Goal: Use online tool/utility: Utilize a website feature to perform a specific function

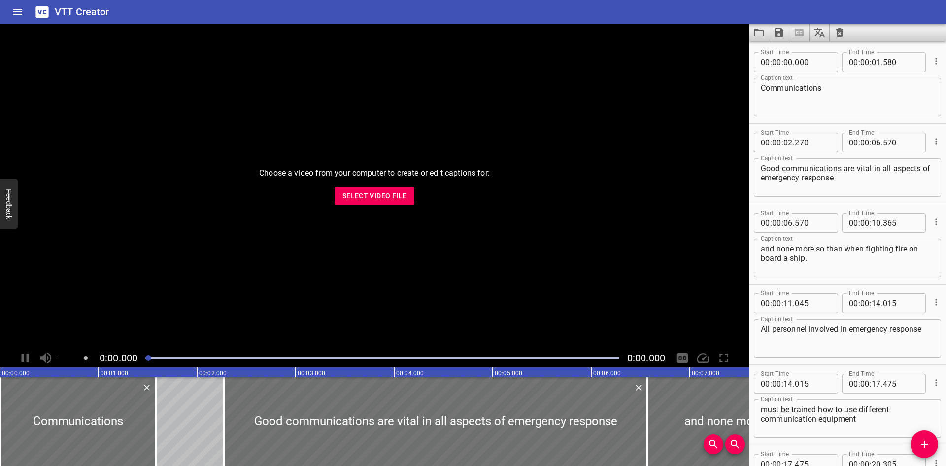
scroll to position [2112, 0]
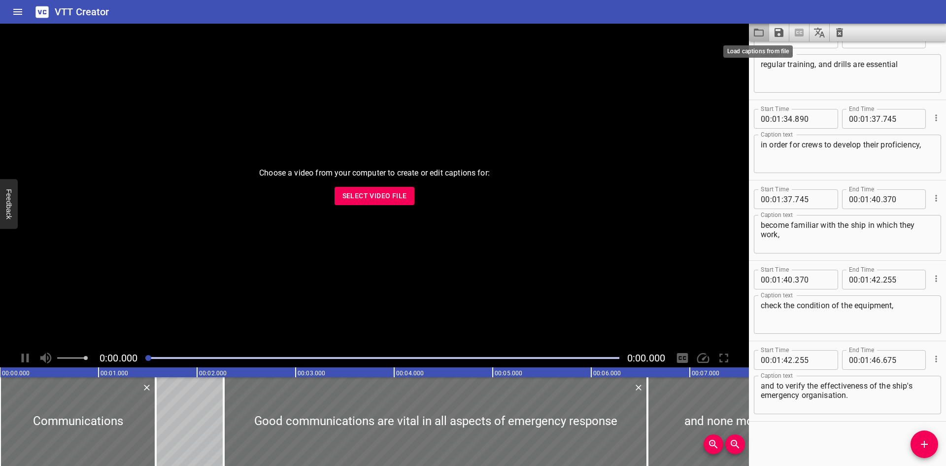
click at [757, 35] on icon "Load captions from file" at bounding box center [759, 33] width 12 height 12
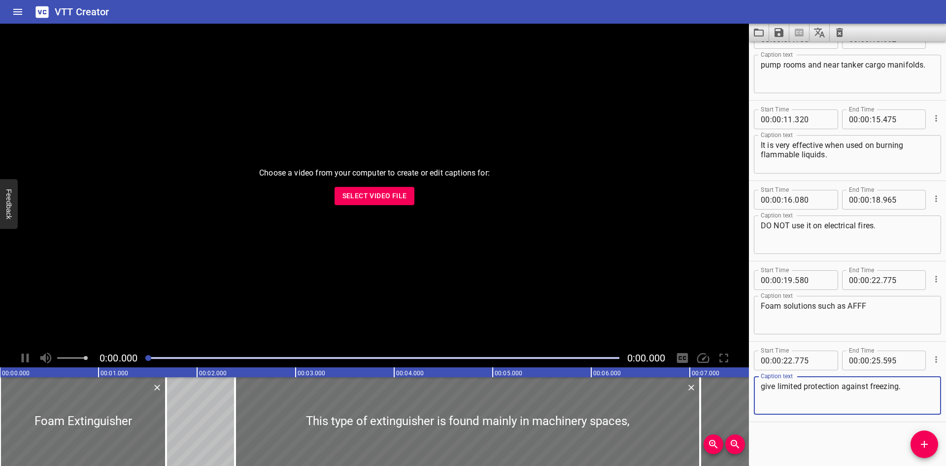
scroll to position [184, 0]
click at [395, 199] on span "Select Video File" at bounding box center [374, 196] width 65 height 12
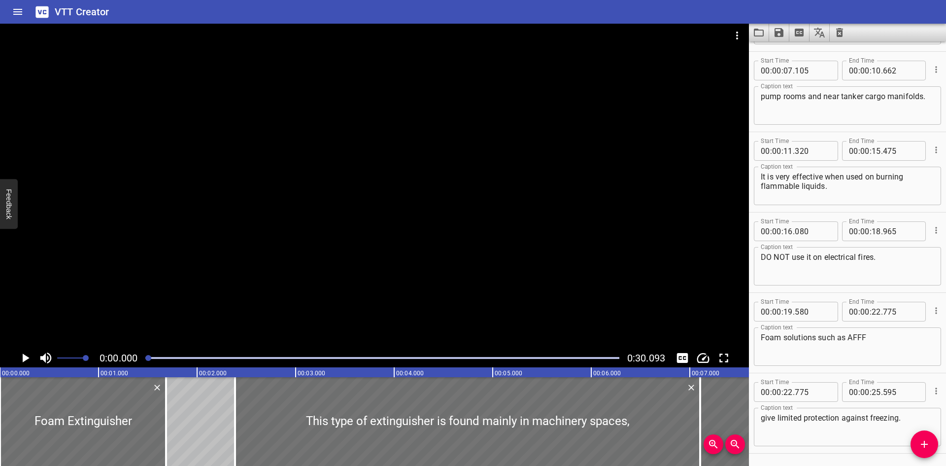
scroll to position [135, 0]
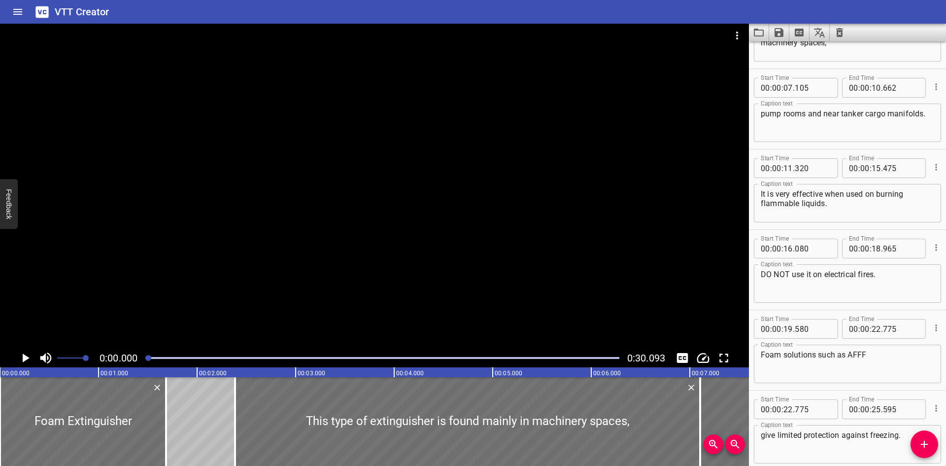
click at [897, 350] on textarea "Foam solutions such as AFFF" at bounding box center [847, 364] width 173 height 28
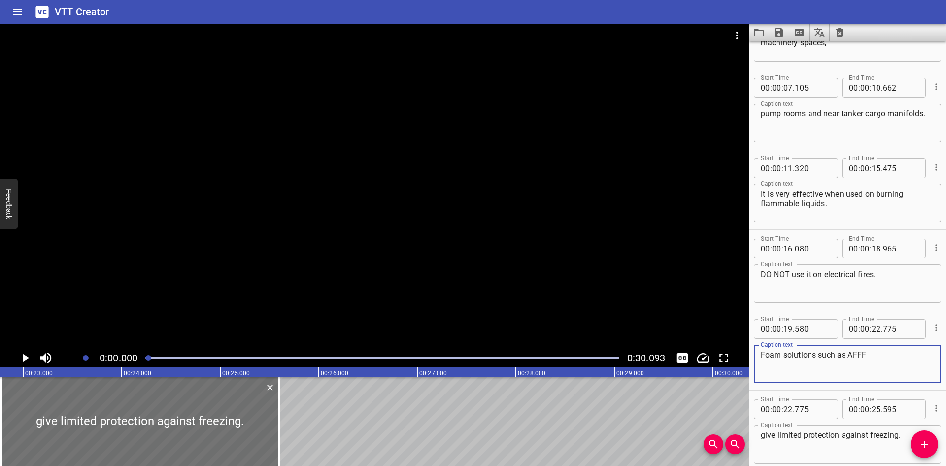
scroll to position [0, 1852]
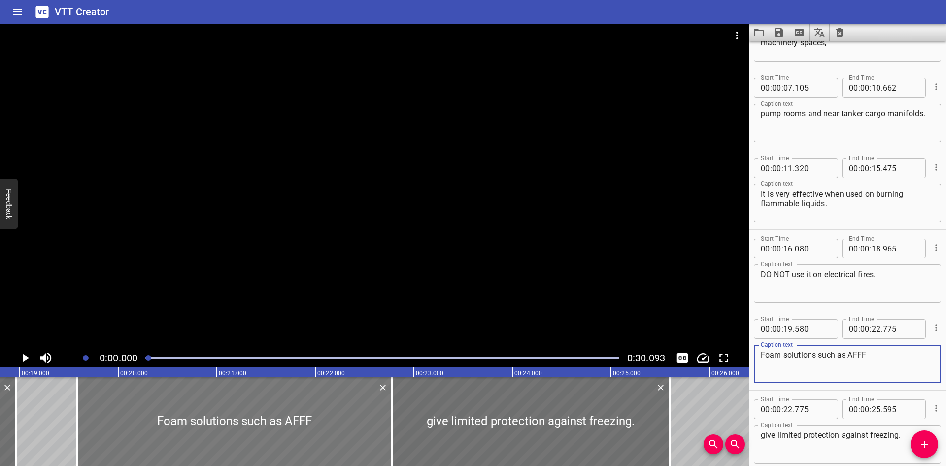
click at [213, 402] on div at bounding box center [234, 421] width 315 height 89
click at [259, 255] on div at bounding box center [374, 186] width 749 height 325
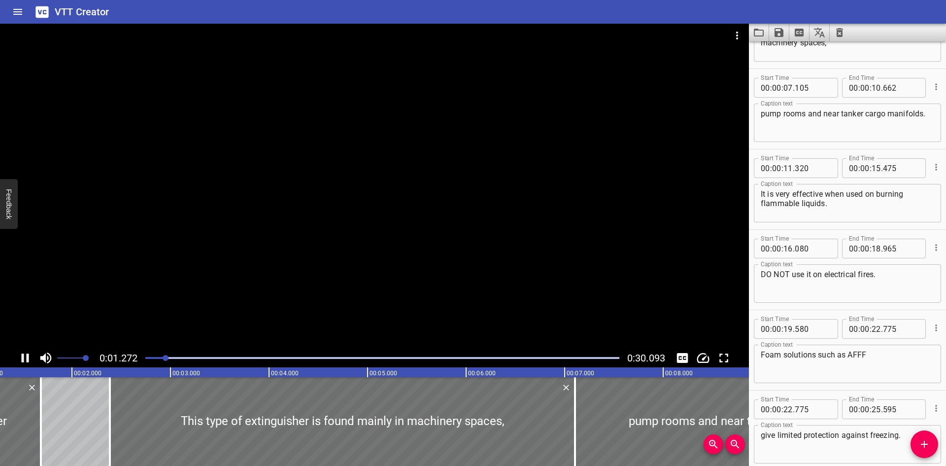
click at [421, 358] on div "Play progress" at bounding box center [382, 358] width 474 height 2
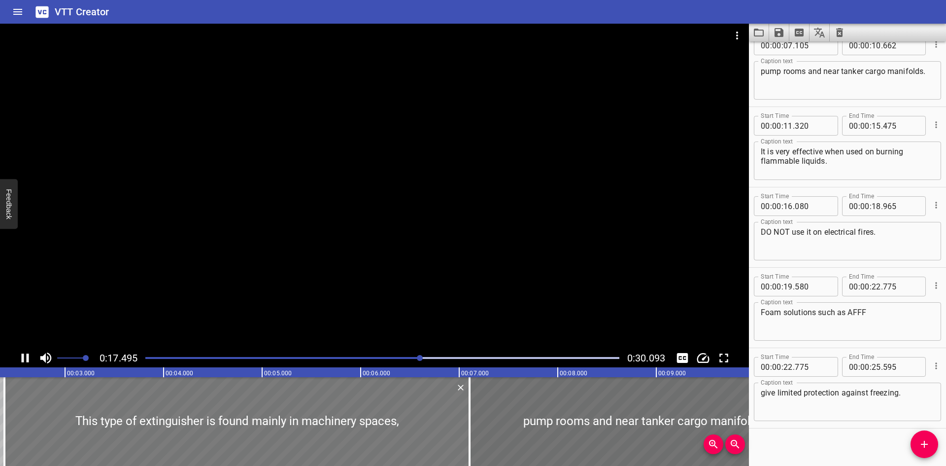
scroll to position [184, 0]
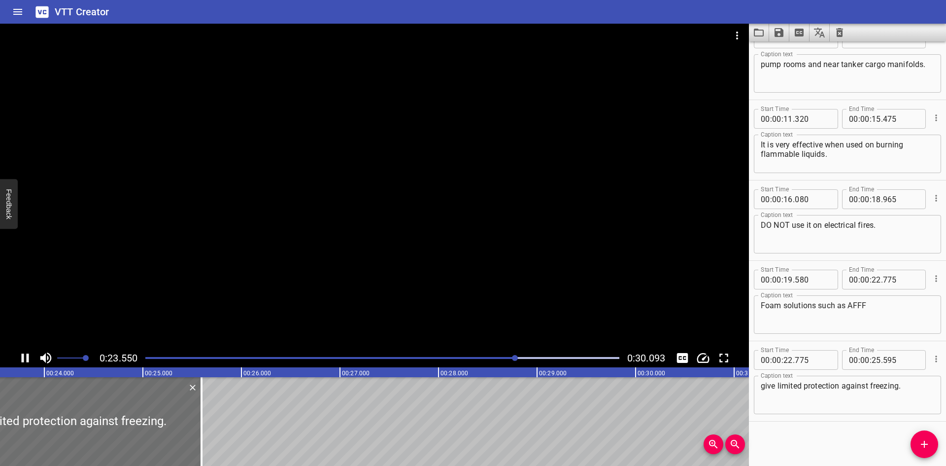
click at [412, 235] on div at bounding box center [374, 186] width 749 height 325
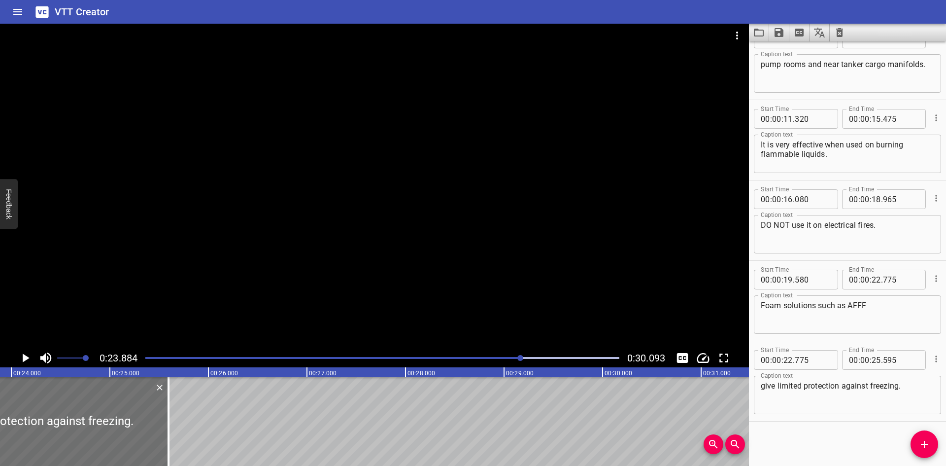
click at [881, 303] on textarea "Foam solutions such as AFFF" at bounding box center [847, 315] width 173 height 28
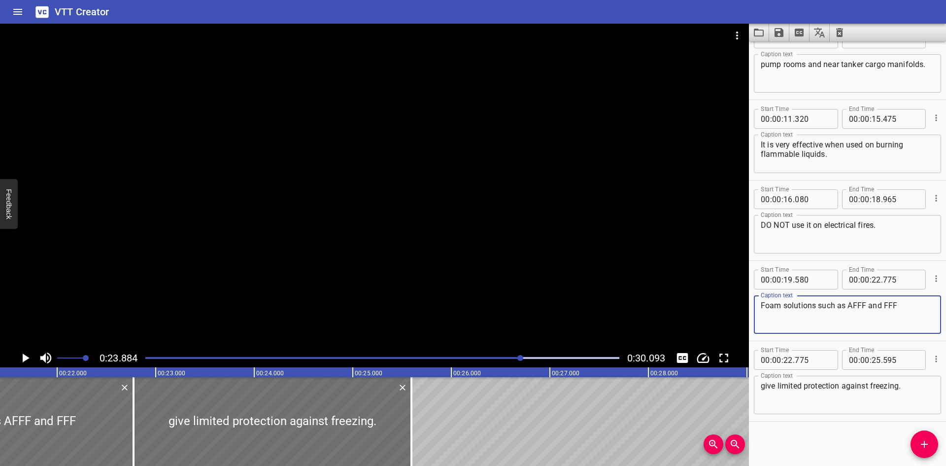
scroll to position [0, 2099]
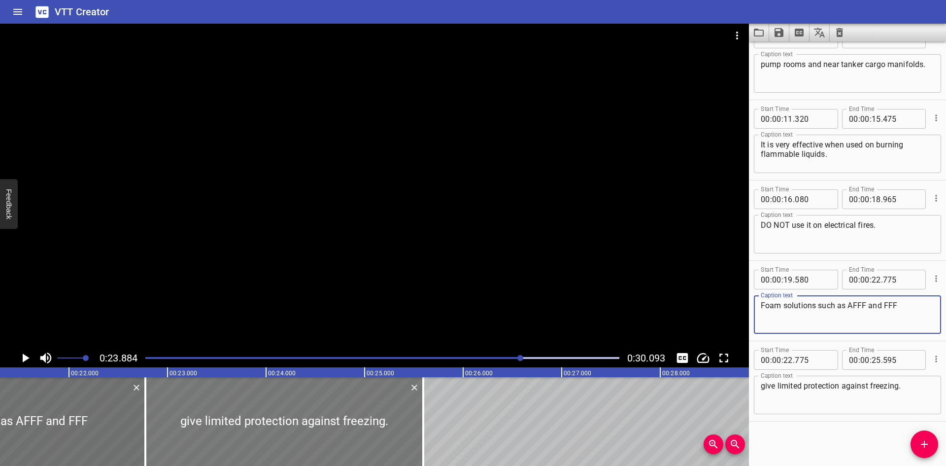
type textarea "Foam solutions such as AFFF and FFF"
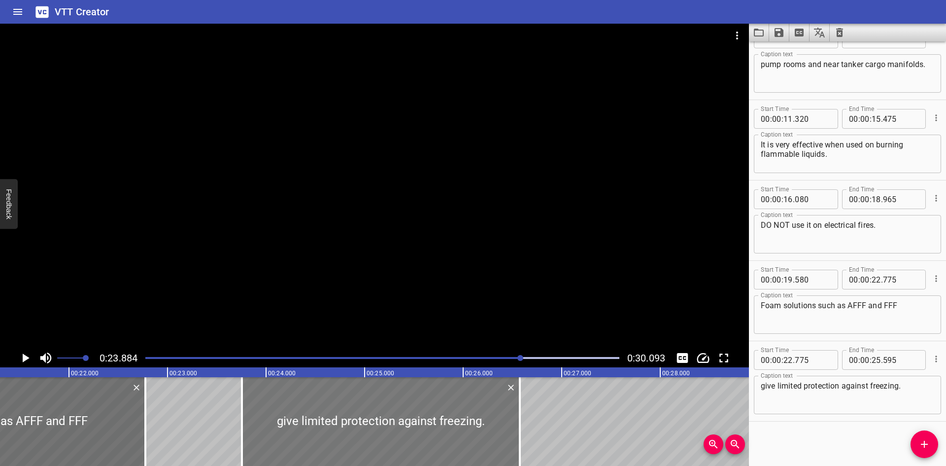
drag, startPoint x: 271, startPoint y: 439, endPoint x: 301, endPoint y: 433, distance: 30.1
click at [367, 437] on div at bounding box center [381, 421] width 278 height 89
type input "23"
type input "755"
type input "26"
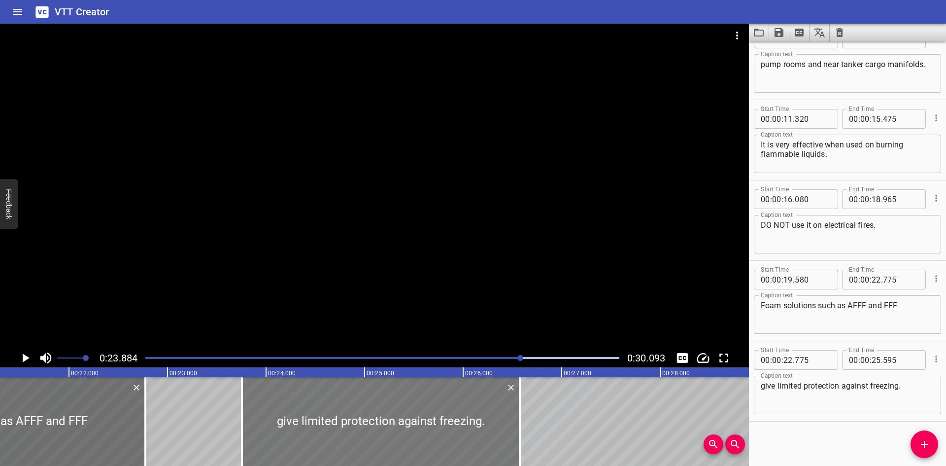
type input "575"
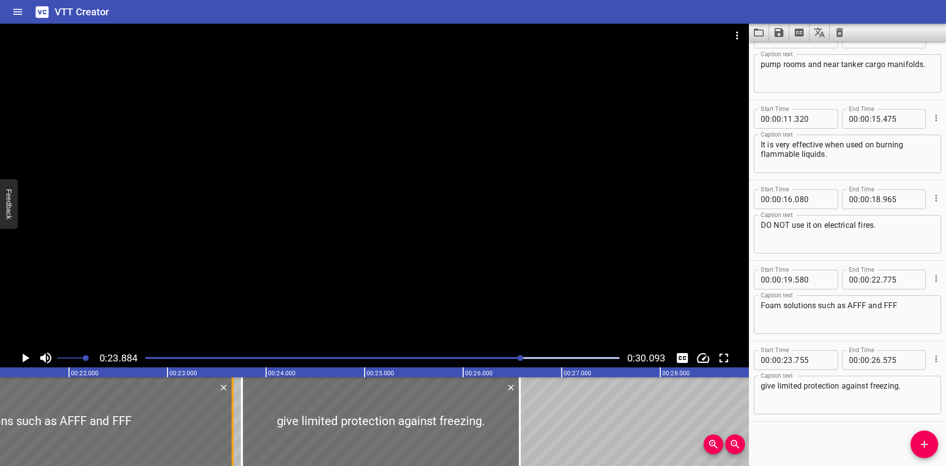
drag, startPoint x: 149, startPoint y: 434, endPoint x: 236, endPoint y: 436, distance: 87.2
click at [236, 436] on div at bounding box center [233, 421] width 10 height 89
type input "23"
type input "660"
drag, startPoint x: 518, startPoint y: 428, endPoint x: 507, endPoint y: 431, distance: 11.8
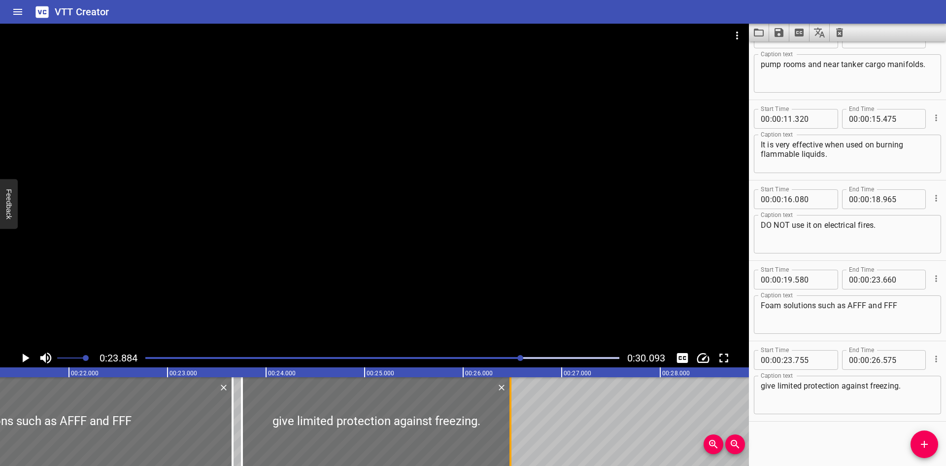
click at [507, 431] on div at bounding box center [510, 421] width 10 height 89
type input "460"
click at [339, 194] on div at bounding box center [374, 186] width 749 height 325
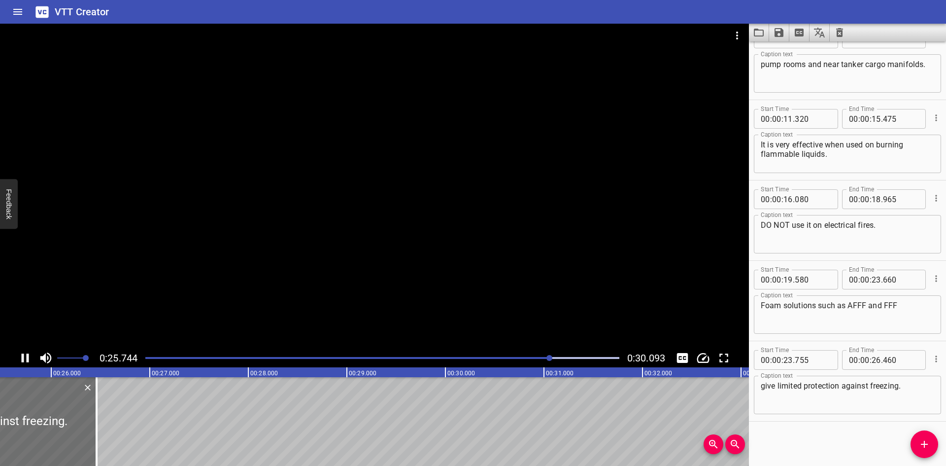
click at [488, 358] on div "Play progress" at bounding box center [314, 358] width 474 height 2
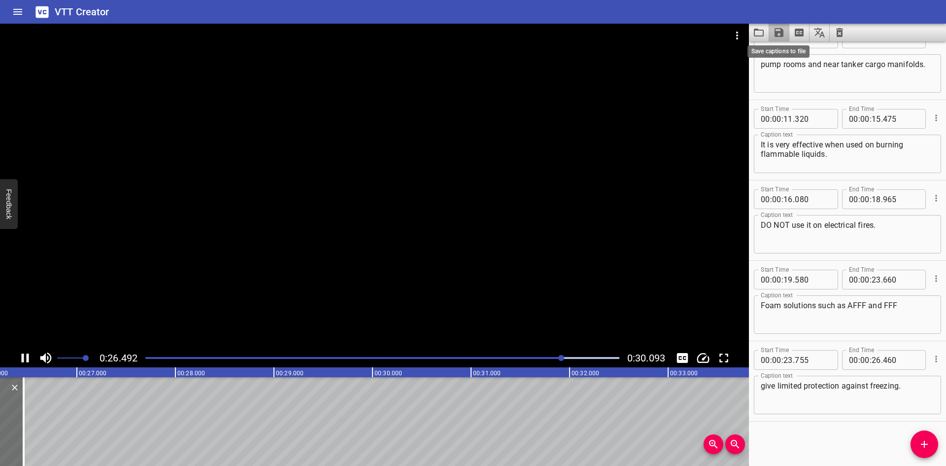
click at [782, 31] on icon "Save captions to file" at bounding box center [778, 32] width 9 height 9
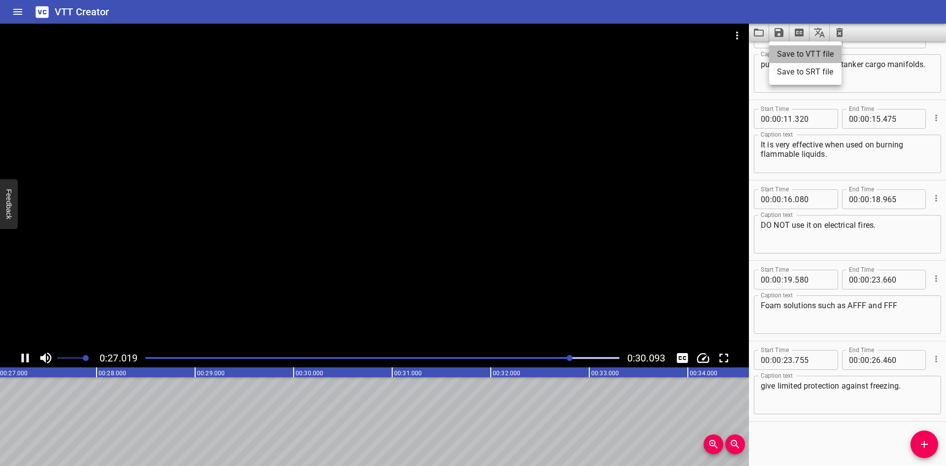
click at [792, 48] on li "Save to VTT file" at bounding box center [805, 54] width 72 height 18
